Goal: Task Accomplishment & Management: Use online tool/utility

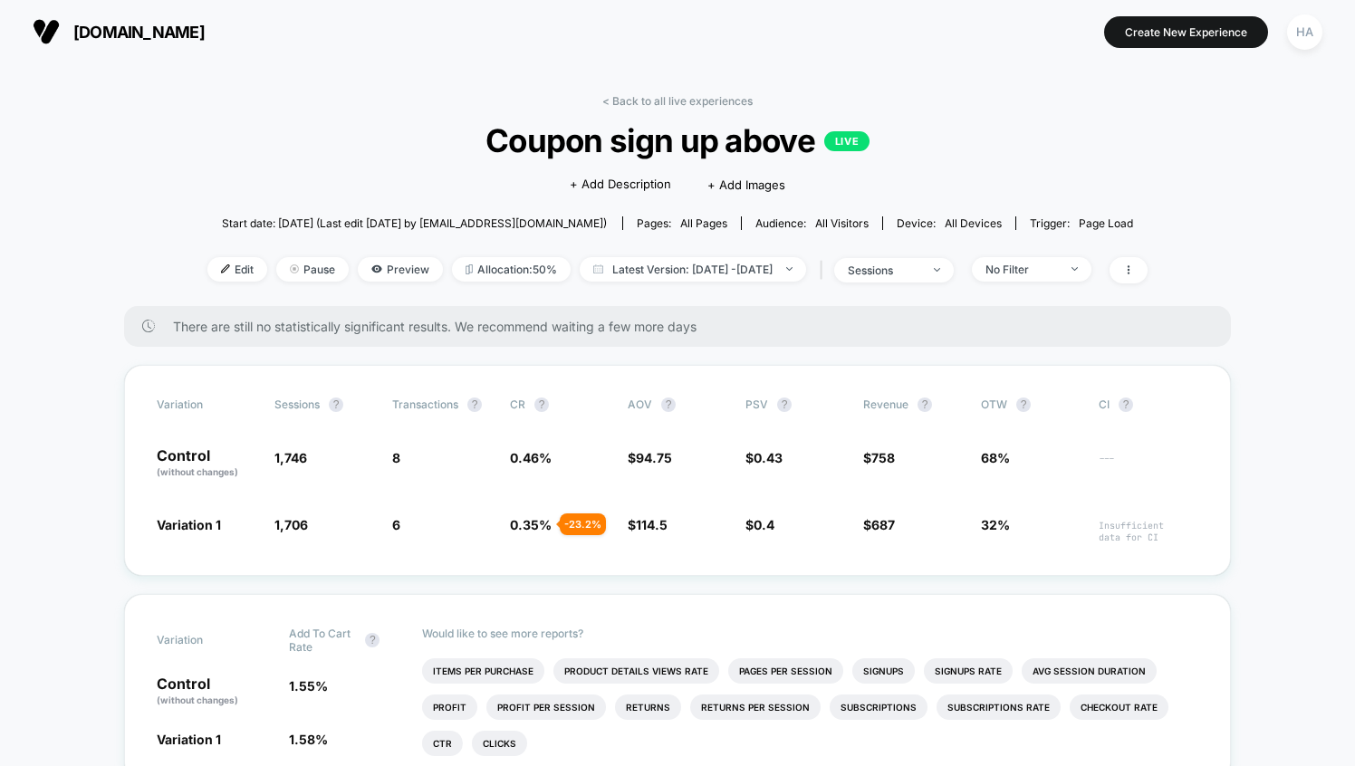
click at [137, 40] on span "[DOMAIN_NAME]" at bounding box center [138, 32] width 131 height 19
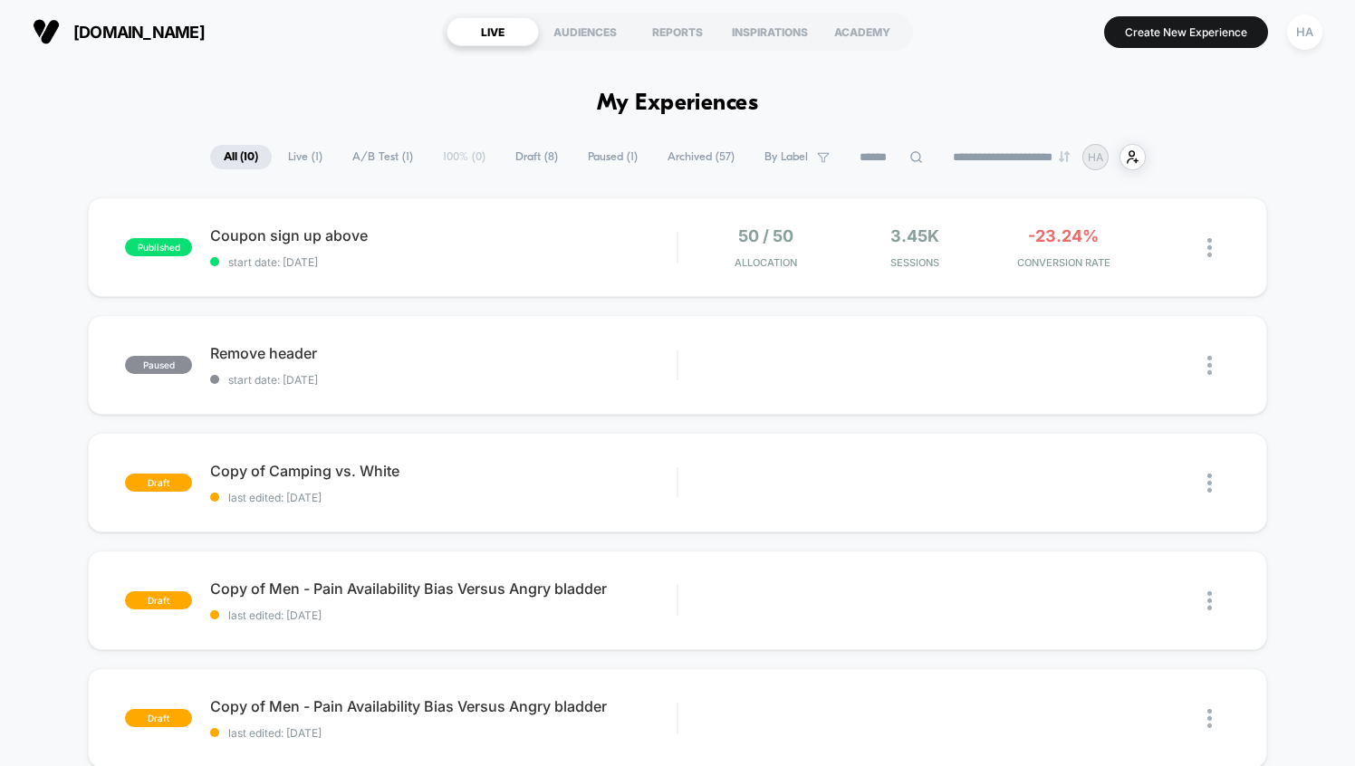
click at [282, 238] on span "Coupon sign up above Click to edit experience details" at bounding box center [443, 235] width 466 height 18
